Goal: Transaction & Acquisition: Purchase product/service

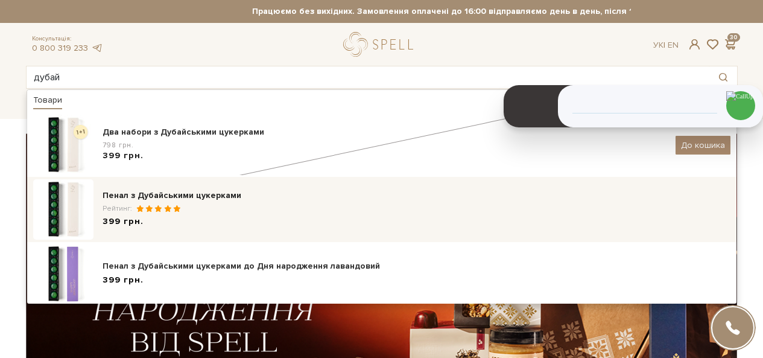
type input "дубай"
click at [210, 196] on div "Пенал з Дубайськими цукерками" at bounding box center [417, 195] width 628 height 12
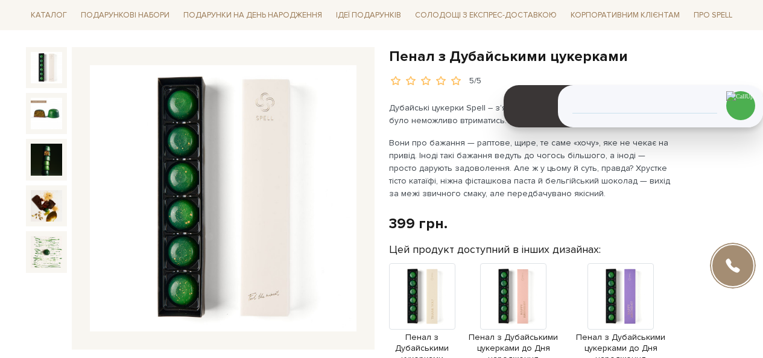
scroll to position [241, 0]
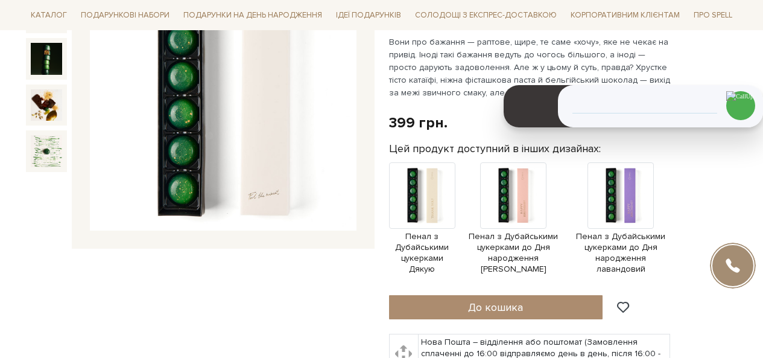
scroll to position [302, 0]
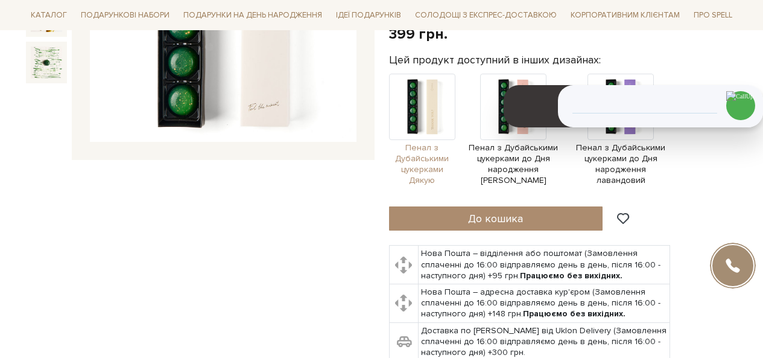
click at [448, 106] on img at bounding box center [422, 107] width 66 height 66
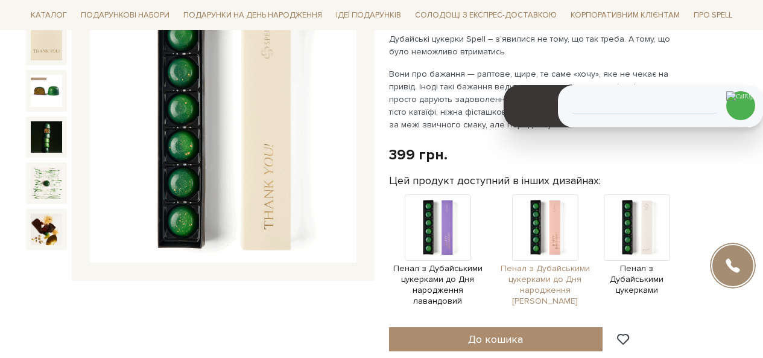
click at [547, 222] on img at bounding box center [545, 227] width 66 height 66
